Goal: Transaction & Acquisition: Download file/media

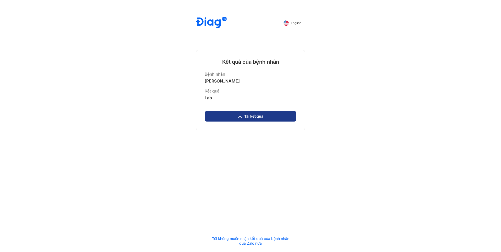
click at [265, 117] on button "Tải kết quả" at bounding box center [251, 116] width 92 height 10
